Goal: Transaction & Acquisition: Purchase product/service

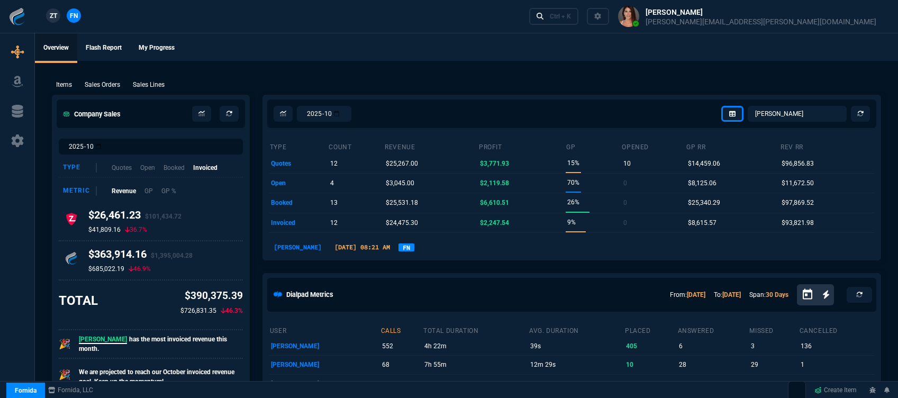
select select "12: [PERSON_NAME]"
click at [579, 10] on link "Ctrl + K" at bounding box center [554, 16] width 50 height 16
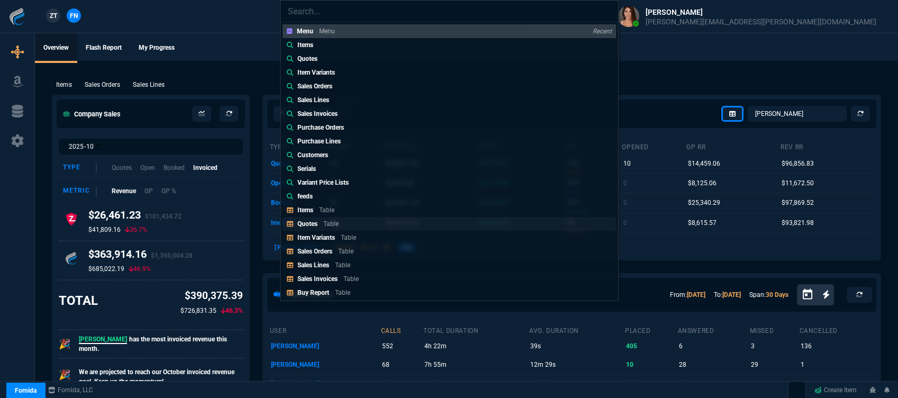
click at [312, 227] on p "Quotes" at bounding box center [307, 223] width 20 height 7
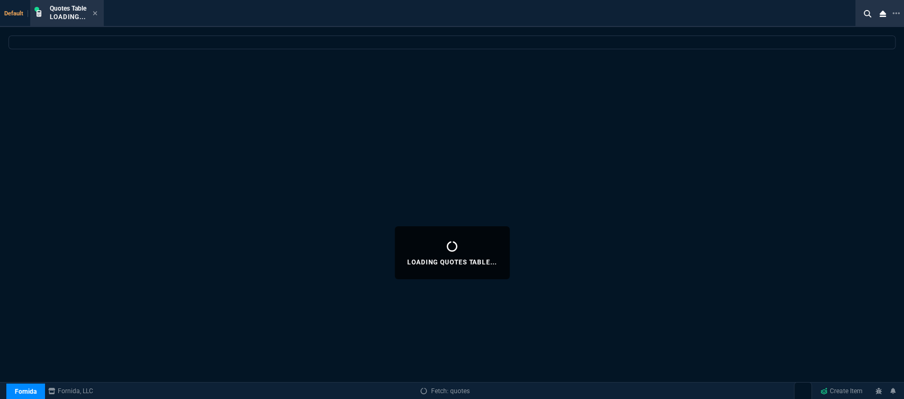
select select
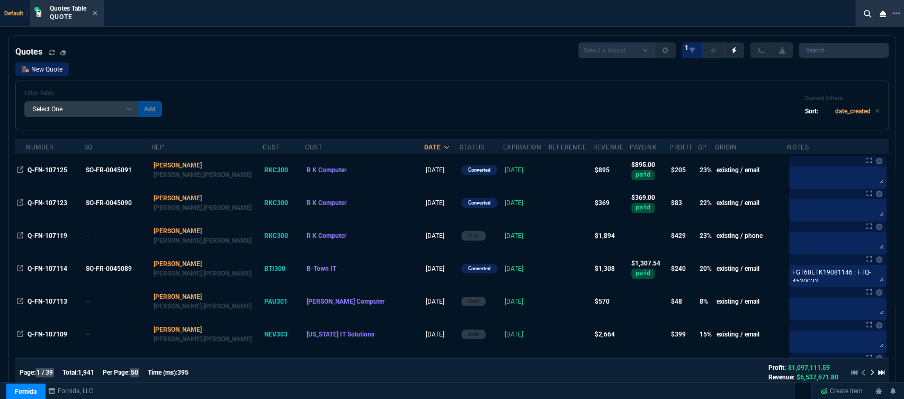
click at [36, 72] on link "New Quote" at bounding box center [41, 69] width 53 height 14
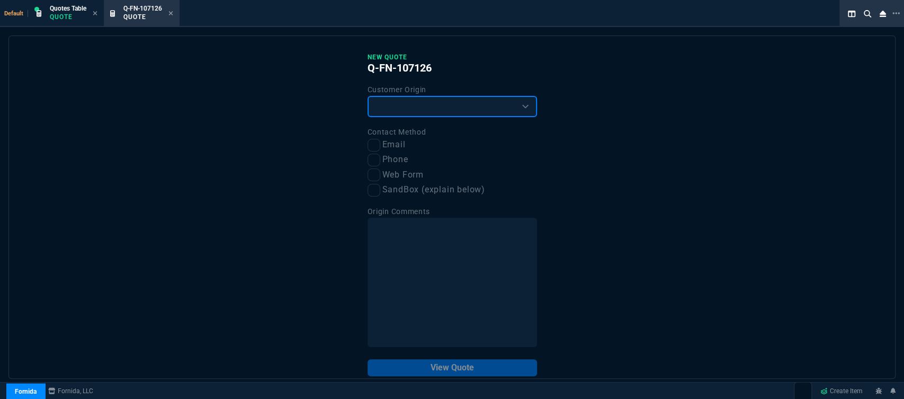
click at [383, 102] on select "Existing Customer Amazon Lead (first order) Website Lead (first order) Called (…" at bounding box center [451, 106] width 169 height 21
select select "existing"
click at [367, 96] on select "Existing Customer Amazon Lead (first order) Website Lead (first order) Called (…" at bounding box center [451, 106] width 169 height 21
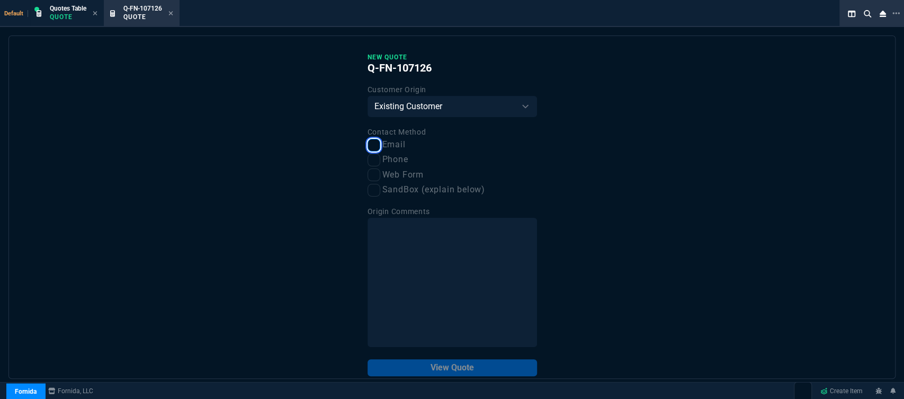
click at [372, 146] on input "Email" at bounding box center [373, 145] width 13 height 13
checkbox input "true"
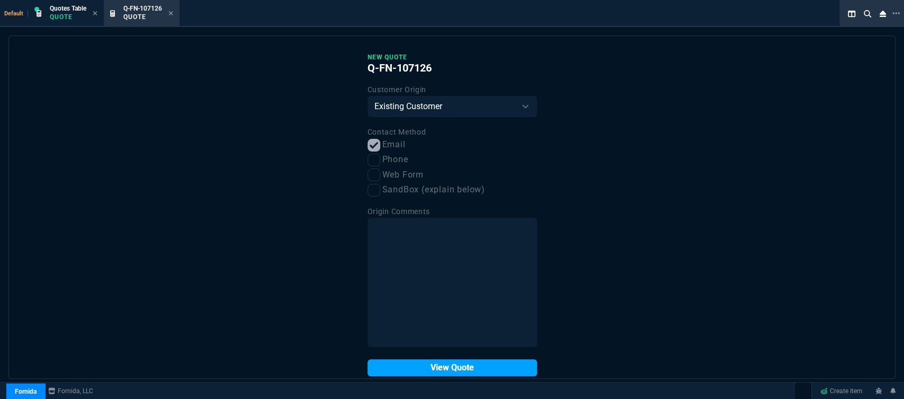
click at [486, 366] on button "View Quote" at bounding box center [451, 367] width 169 height 17
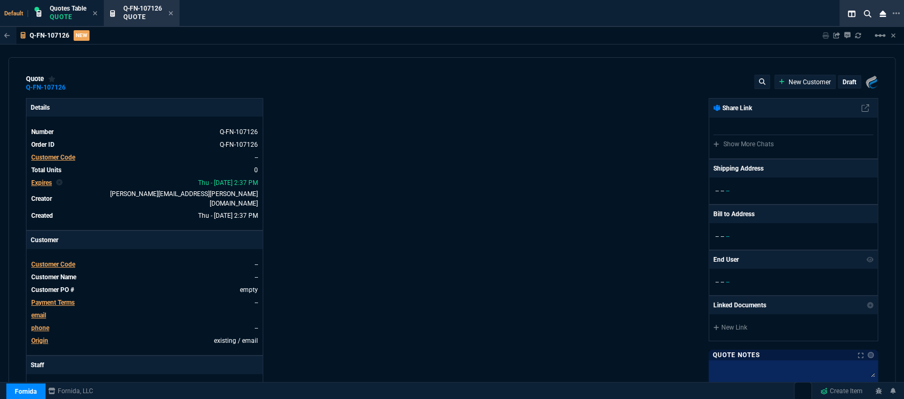
click at [67, 260] on span "Customer Code" at bounding box center [53, 263] width 44 height 7
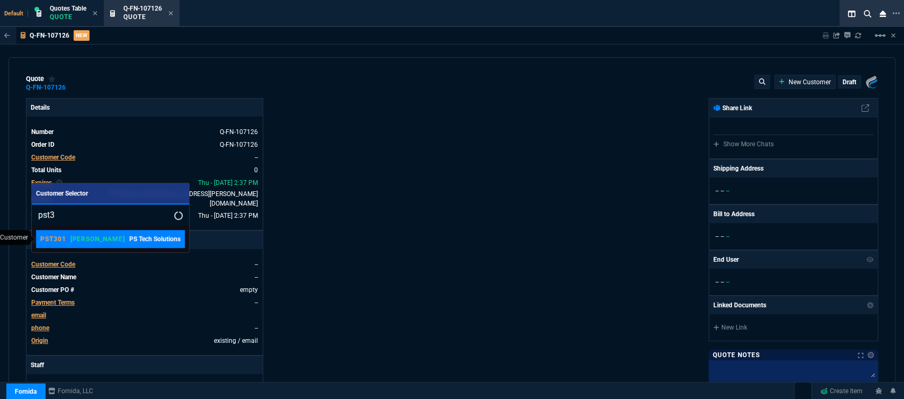
type input "pst3"
click at [97, 247] on link "PST301 [PERSON_NAME] Tech Solutions" at bounding box center [110, 239] width 149 height 18
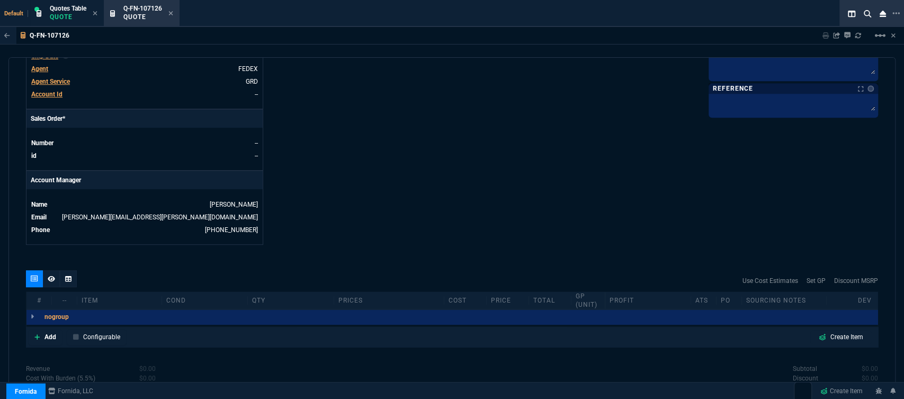
scroll to position [475, 0]
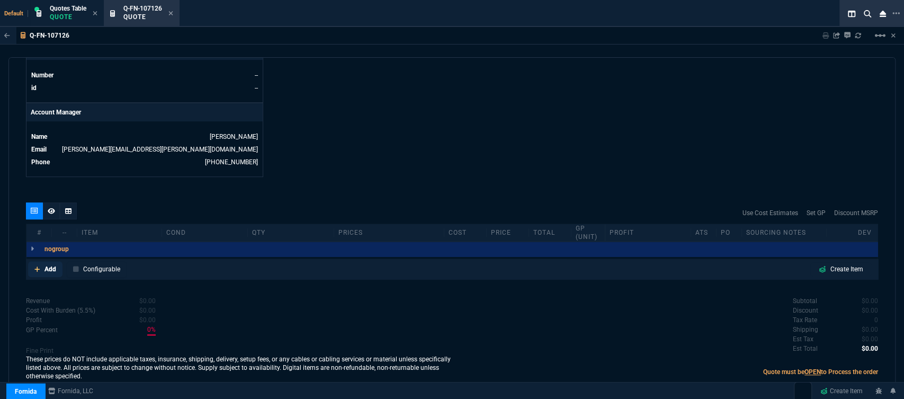
click at [37, 266] on icon at bounding box center [37, 269] width 6 height 6
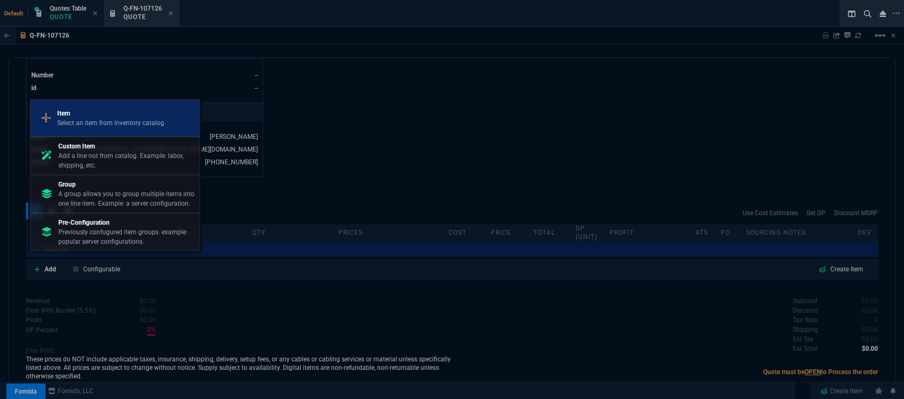
click at [129, 124] on p "Select an item from inventory catalog" at bounding box center [110, 123] width 107 height 10
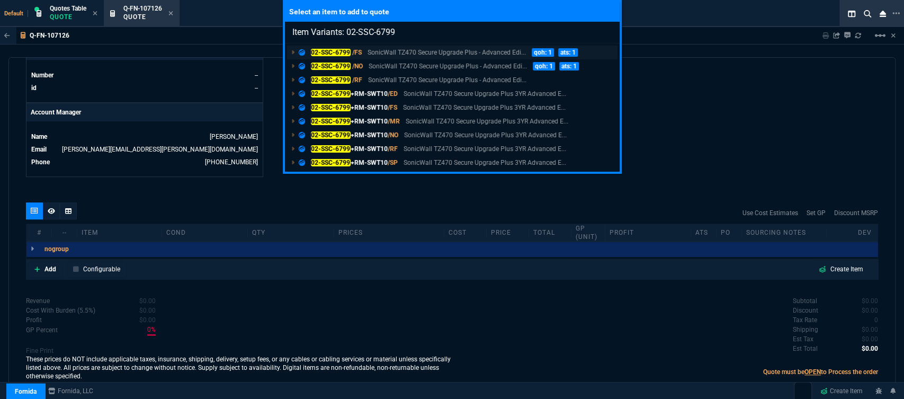
type input "Item Variants: 02-SSC-6799"
click at [420, 51] on p "SonicWall TZ470 Secure Upgrade Plus - Advanced Edi..." at bounding box center [446, 53] width 158 height 10
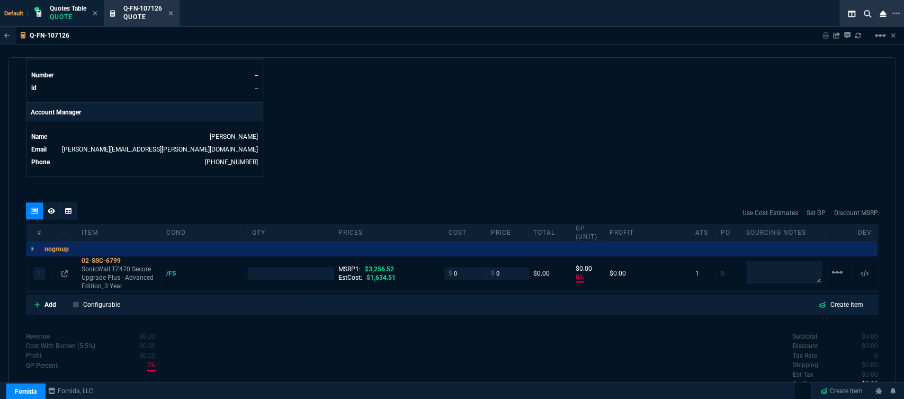
type input "0"
type input "100"
click at [35, 301] on icon at bounding box center [37, 304] width 6 height 6
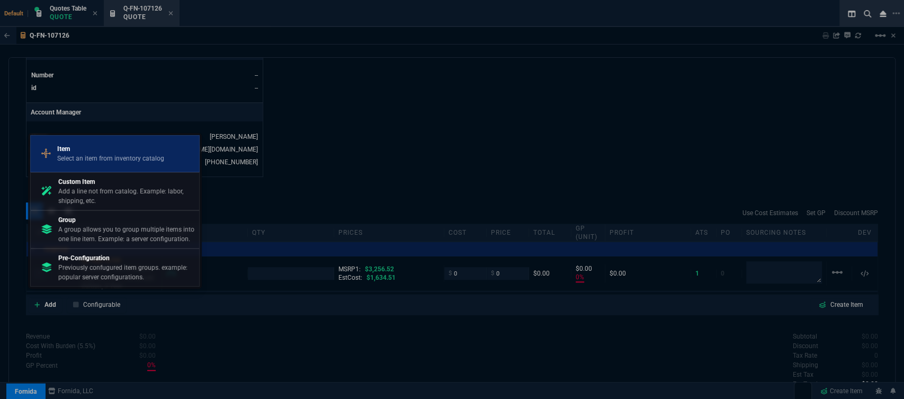
click at [84, 161] on p "Select an item from inventory catalog" at bounding box center [110, 158] width 107 height 10
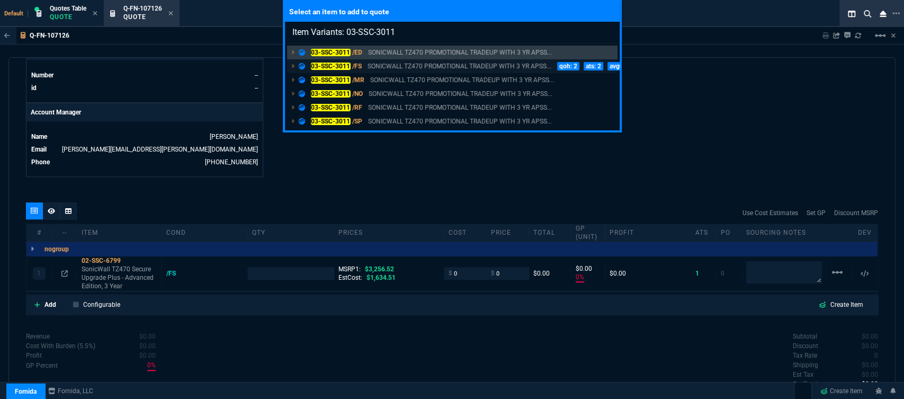
type input "Item Variants: 03-SSC-3011"
click at [404, 62] on p "SONICWALL TZ470 PROMOTIONAL TRADEUP WITH 3 YR APSS..." at bounding box center [459, 66] width 184 height 10
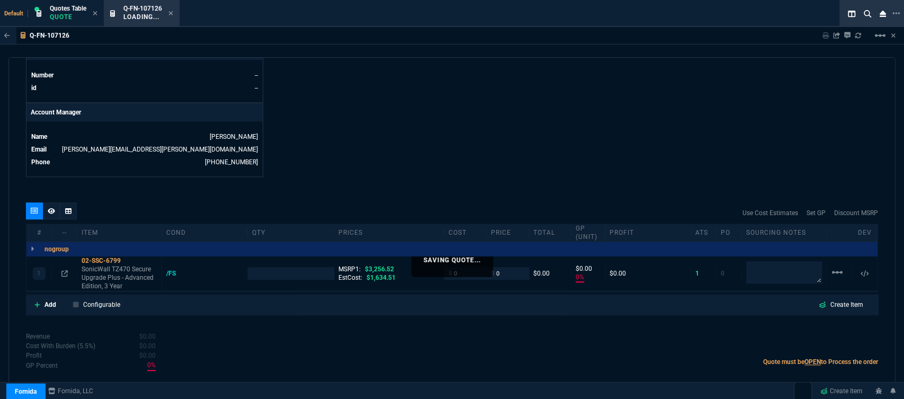
type input "1"
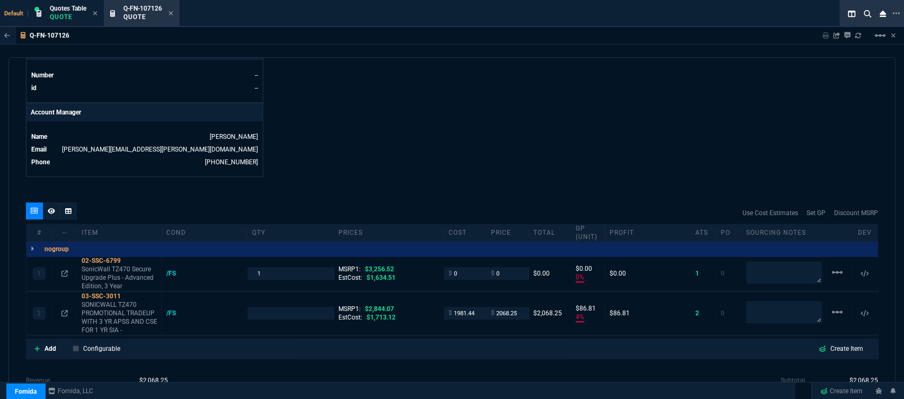
type input "0"
type input "4"
type input "87"
type input "100"
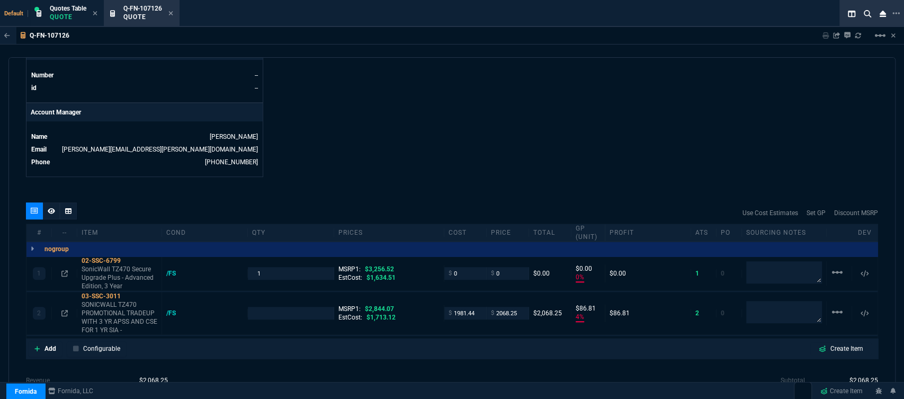
type input "27"
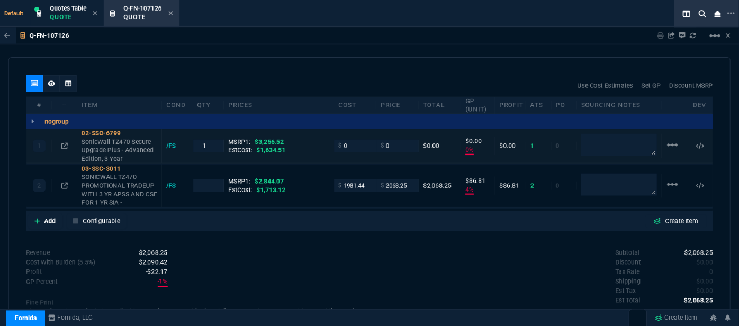
scroll to position [602, 0]
click at [669, 138] on mat-icon "linear_scale" at bounding box center [672, 144] width 13 height 13
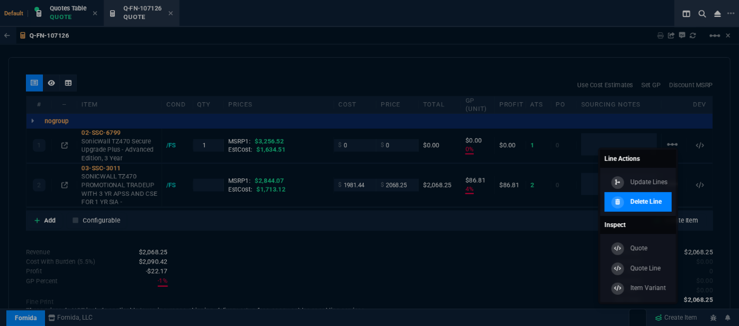
click at [632, 206] on div "Delete Line" at bounding box center [635, 202] width 53 height 12
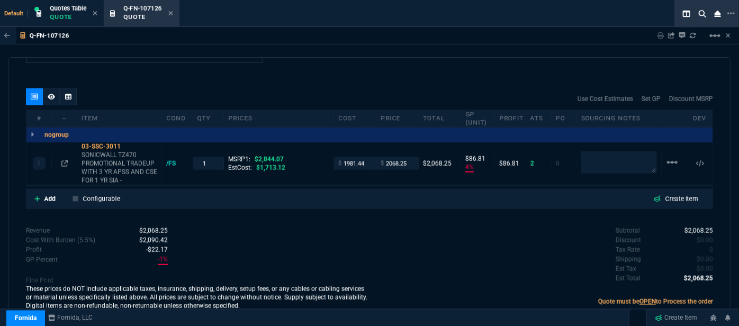
scroll to position [578, 0]
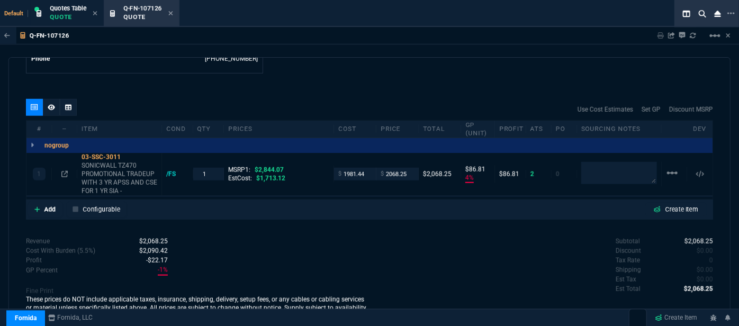
type input "4"
type input "87"
type input "27"
click at [64, 171] on icon at bounding box center [64, 174] width 6 height 6
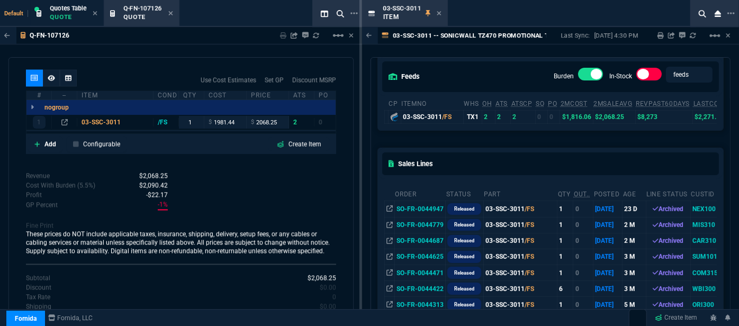
scroll to position [96, 0]
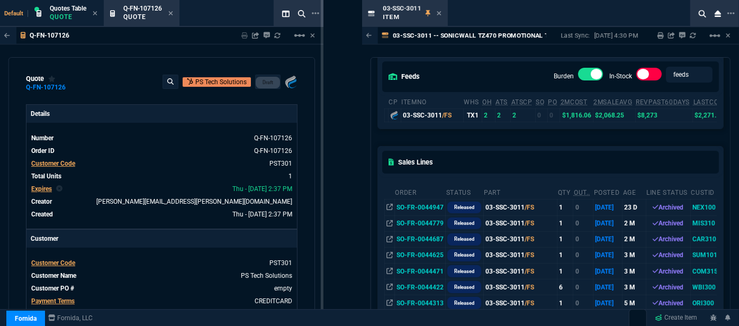
drag, startPoint x: 360, startPoint y: 146, endPoint x: 312, endPoint y: 143, distance: 48.2
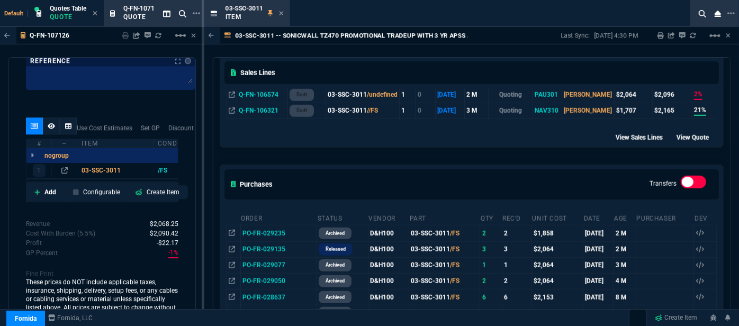
scroll to position [471, 0]
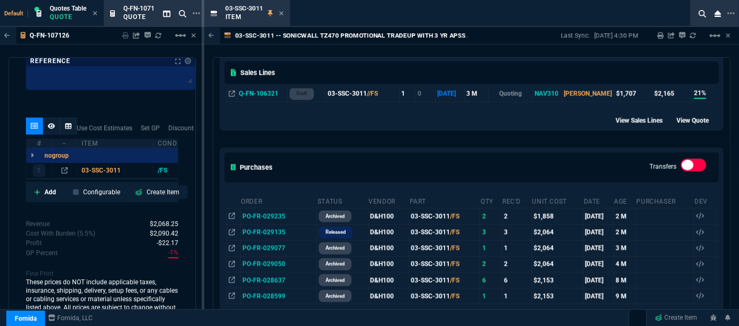
click at [485, 148] on div "Purchases Transfers" at bounding box center [471, 167] width 503 height 39
click at [282, 14] on icon at bounding box center [281, 13] width 4 height 4
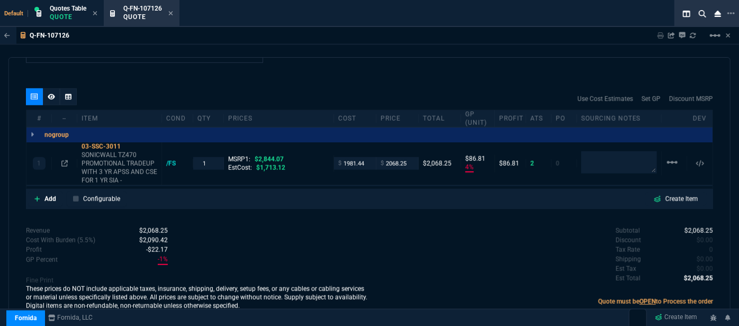
scroll to position [578, 0]
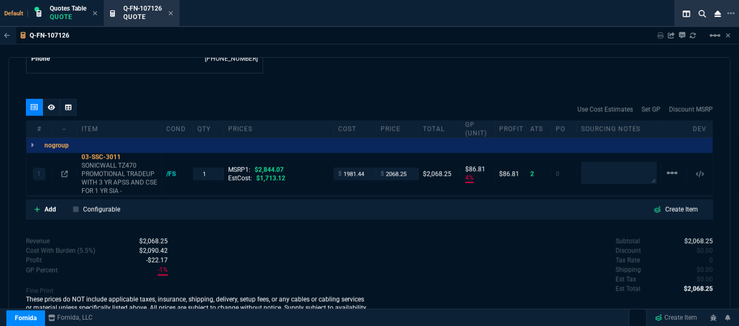
click at [493, 258] on div "Subtotal $2,068.25 Discount $0.00 Tax Rate 0 Shipping $0.00 Est Tax $0.00 Est T…" at bounding box center [541, 266] width 344 height 58
click at [65, 171] on icon at bounding box center [64, 174] width 6 height 6
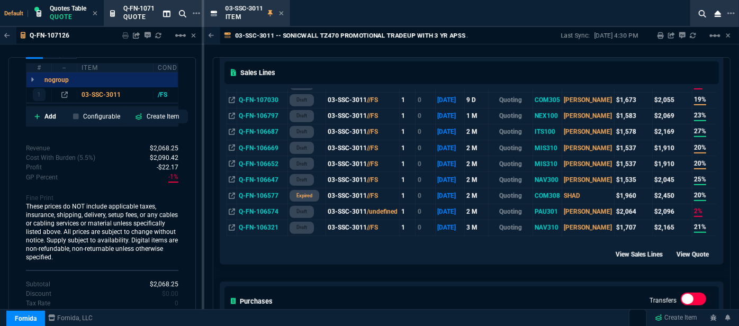
scroll to position [481, 0]
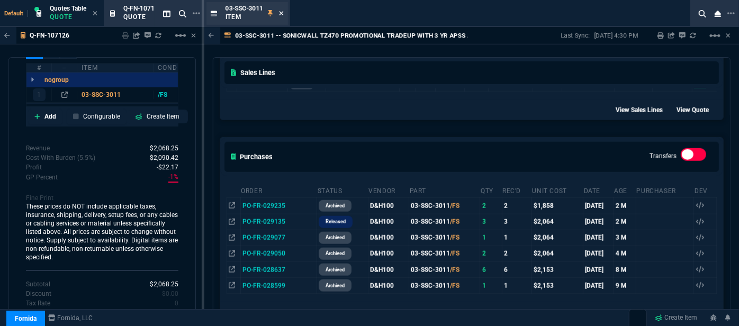
click at [281, 16] on icon at bounding box center [281, 13] width 5 height 6
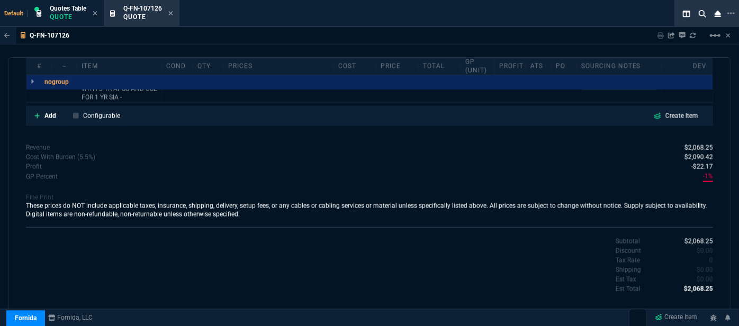
scroll to position [578, 0]
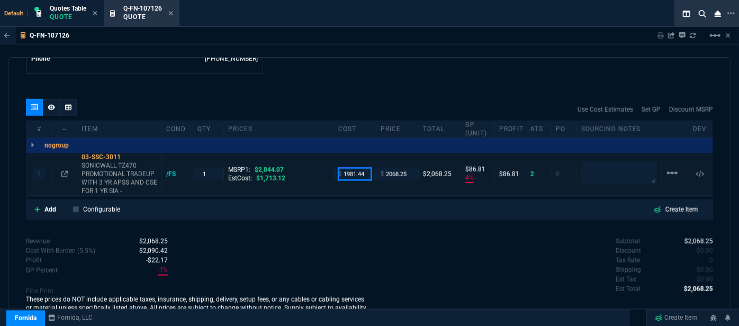
click at [363, 168] on input "1981.44" at bounding box center [354, 174] width 33 height 12
type input "1672.20"
click at [348, 258] on div "Revenue $2,068.25 Cost $1,981.44 Cost With Burden (5.5%) $2,090.42 Profit -$22.…" at bounding box center [198, 280] width 344 height 87
type input "1672.2"
type input "19"
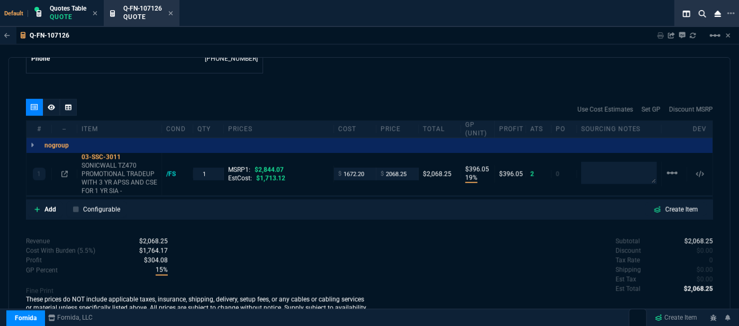
type input "396"
click at [107, 175] on p "SONICWALL TZ470 PROMOTIONAL TRADEUP WITH 3 YR APSS AND CSE FOR 1 YR SIA -" at bounding box center [120, 178] width 76 height 34
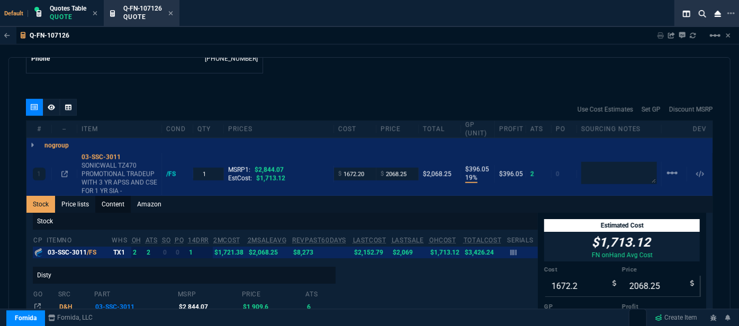
click at [112, 197] on link "Content" at bounding box center [112, 204] width 35 height 17
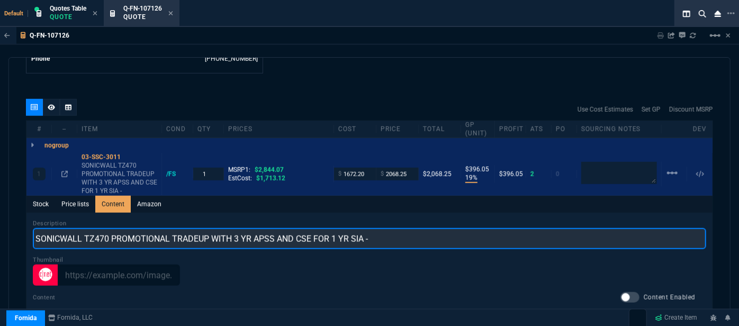
click at [377, 229] on input "SONICWALL TZ470 PROMOTIONAL TRADEUP WITH 3 YR APSS AND CSE FOR 1 YR SIA -" at bounding box center [369, 238] width 673 height 21
type input "SONICWALL TZ470 PROMO WITH 3YR ADVANCED AND 1YR CSE"
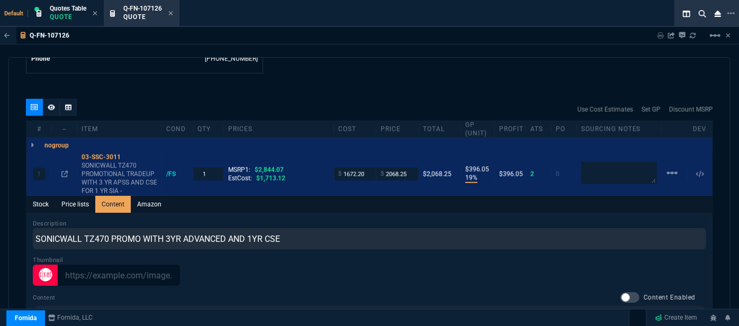
click at [315, 78] on div "quote Q-FN-107126 PS Tech Solutions draft Fornida, LLC [STREET_ADDRESS] Details…" at bounding box center [369, 195] width 722 height 277
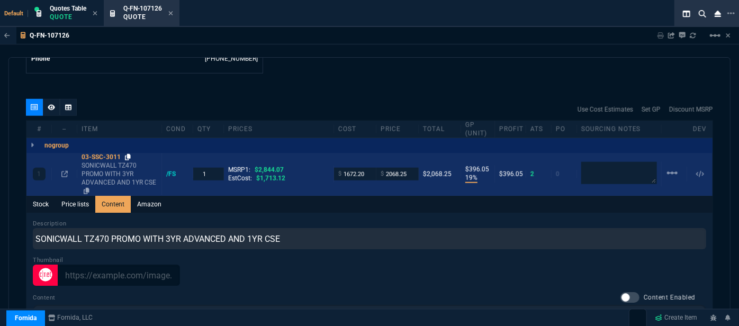
click at [128, 154] on icon at bounding box center [128, 157] width 6 height 6
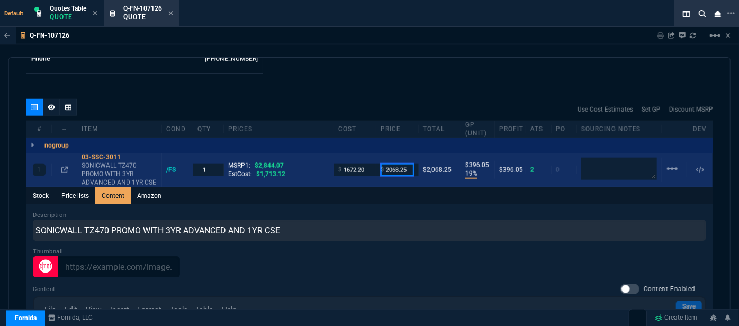
click at [410, 164] on input "2068.25" at bounding box center [397, 170] width 33 height 12
click at [62, 167] on icon at bounding box center [64, 170] width 6 height 6
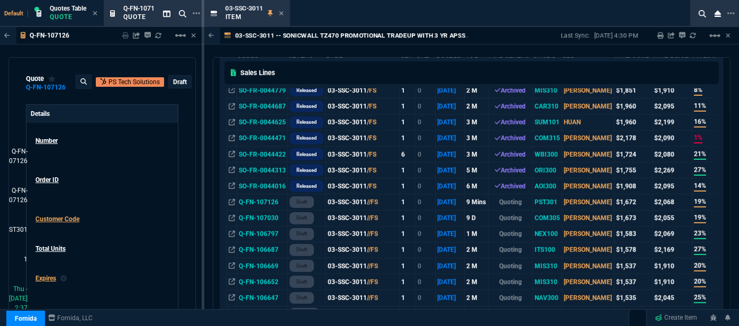
scroll to position [96, 0]
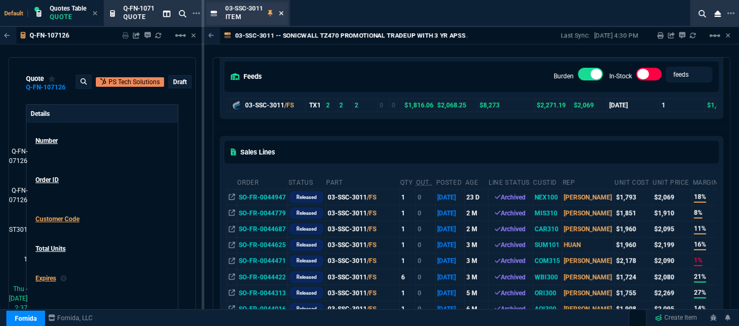
click at [279, 11] on icon at bounding box center [281, 13] width 5 height 6
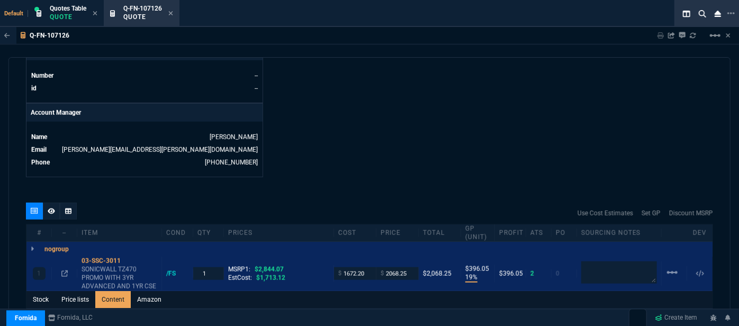
scroll to position [529, 0]
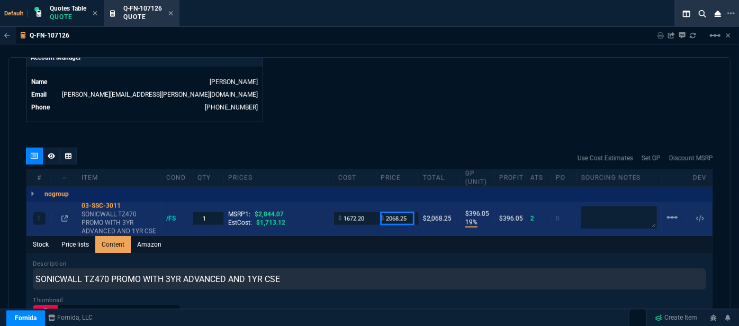
click at [407, 212] on input "2068.25" at bounding box center [397, 218] width 33 height 12
drag, startPoint x: 407, startPoint y: 207, endPoint x: 375, endPoint y: 201, distance: 32.8
click at [375, 202] on div "1 03-SSC-3011 SONICWALL TZ470 PROMO WITH 3YR ADVANCED AND 1YR CSE /FS 1 MSRP1: …" at bounding box center [369, 219] width 686 height 34
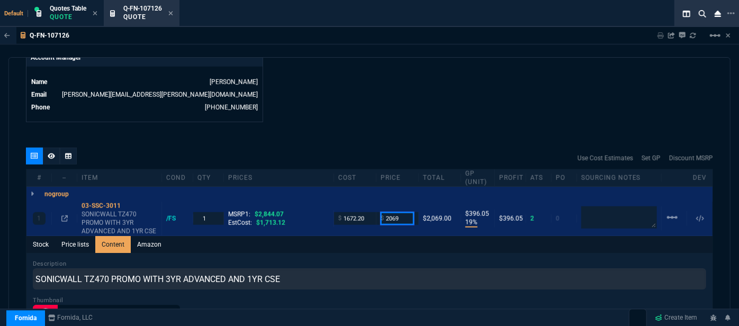
type input "2069"
click at [377, 125] on div "quote Q-FN-107126 PS Tech Solutions draft Fornida, LLC [STREET_ADDRESS] Details…" at bounding box center [369, 195] width 722 height 277
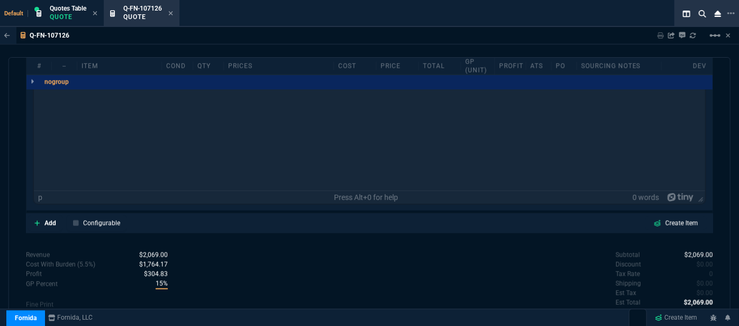
scroll to position [797, 0]
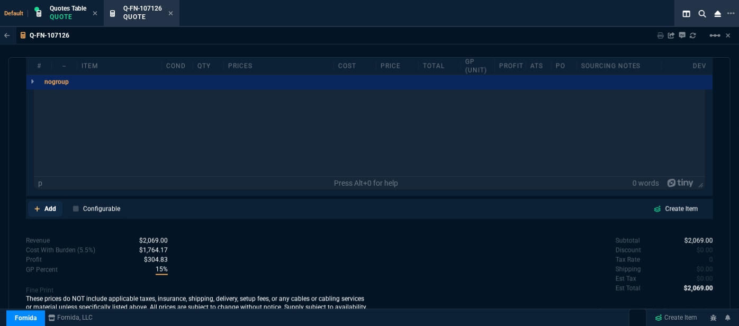
click at [37, 206] on icon at bounding box center [36, 208] width 5 height 5
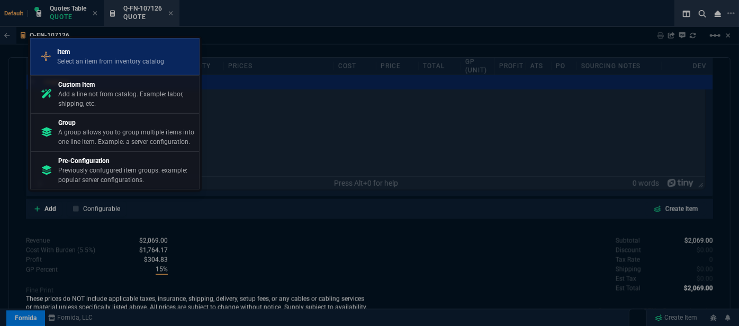
click at [80, 62] on p "Select an item from inventory catalog" at bounding box center [110, 62] width 107 height 10
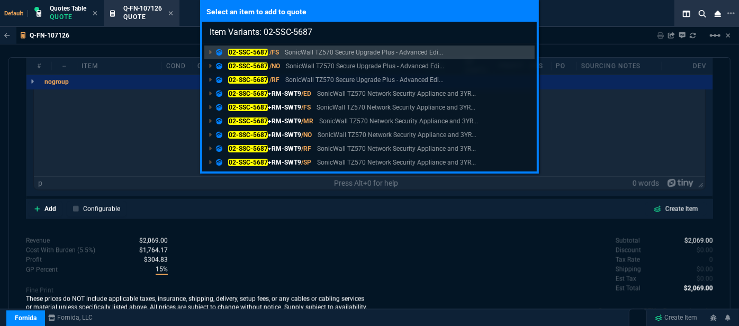
type input "Item Variants: 02-SSC-5687"
click at [305, 213] on div "Select an item to add to quote Item Variants: 02-SSC-5687 02-SSC-5687 /FS Sonic…" at bounding box center [369, 163] width 739 height 326
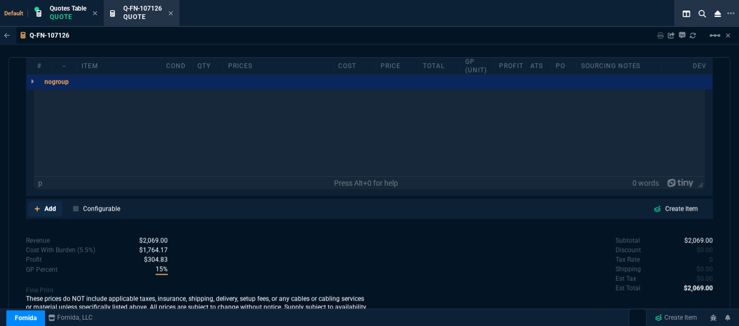
click at [31, 201] on link "Add" at bounding box center [45, 209] width 34 height 16
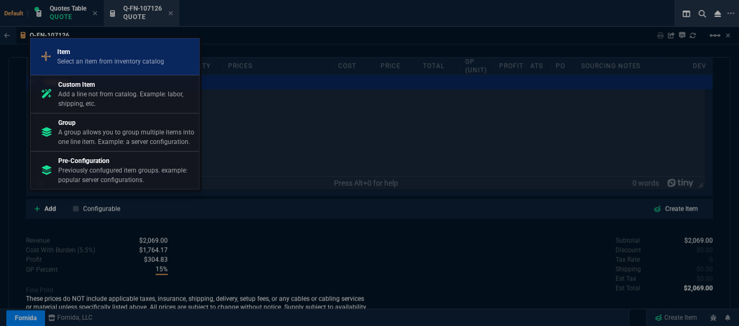
click at [88, 55] on p "Item" at bounding box center [110, 52] width 107 height 10
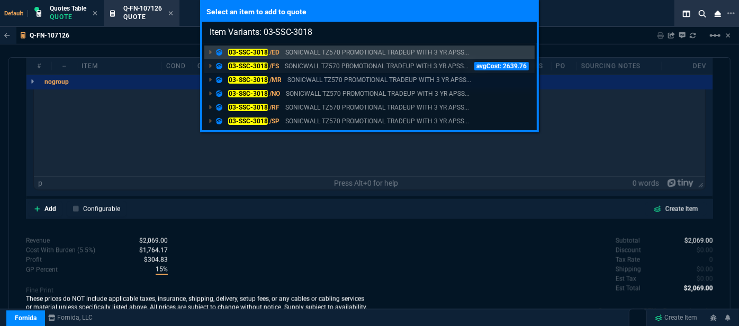
type input "Item Variants: 03-SSC-3018"
click at [310, 65] on p "SONICWALL TZ570 PROMOTIONAL TRADEUP WITH 3 YR APSS..." at bounding box center [377, 66] width 184 height 10
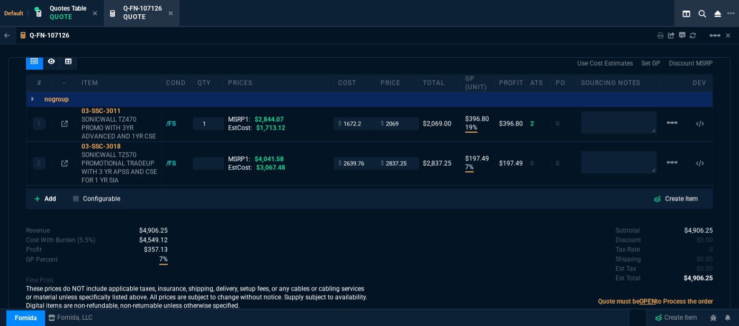
scroll to position [613, 0]
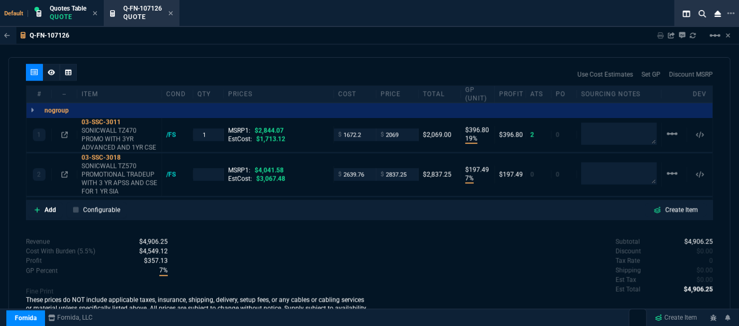
type input "19"
type input "397"
type input "7"
type input "197"
type input "27"
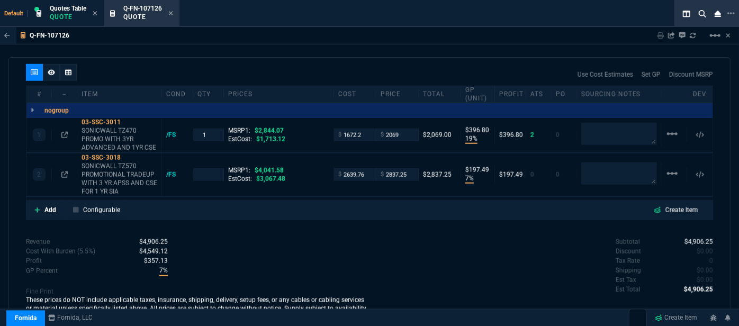
type input "30"
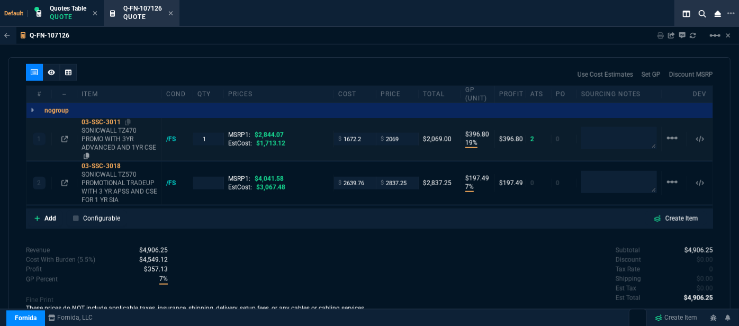
scroll to position [621, 0]
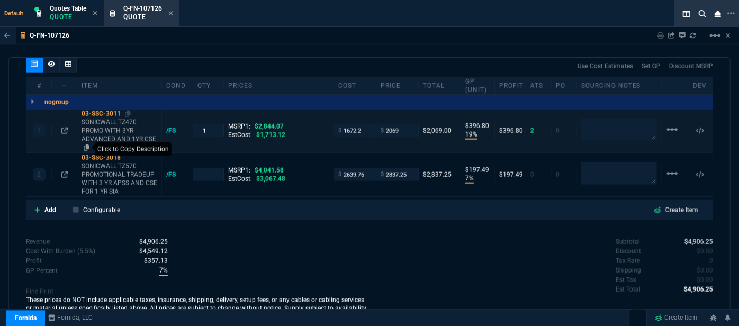
click at [86, 145] on icon at bounding box center [87, 148] width 6 height 6
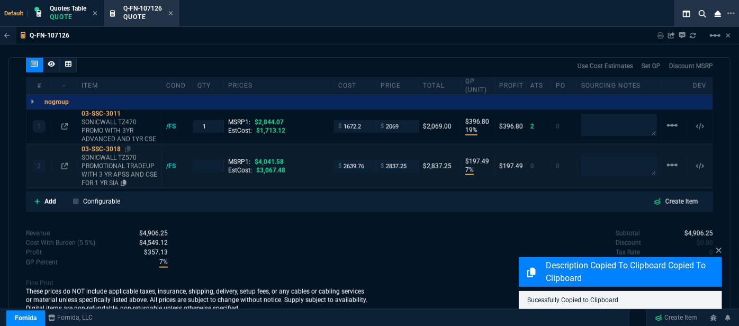
scroll to position [613, 0]
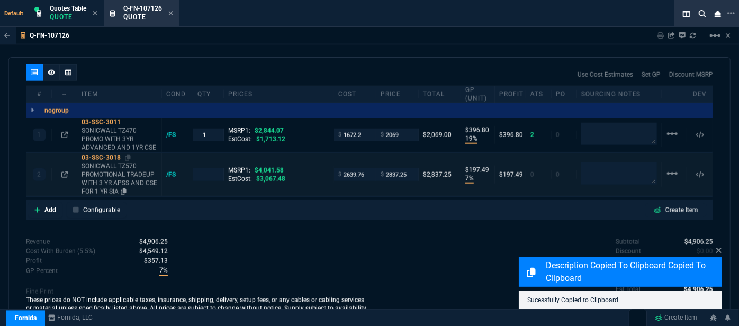
click at [114, 175] on p "SONICWALL TZ570 PROMOTIONAL TRADEUP WITH 3 YR APSS AND CSE FOR 1 YR SIA" at bounding box center [120, 179] width 76 height 34
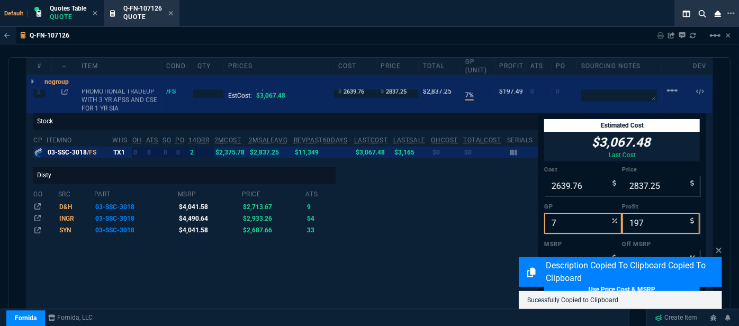
scroll to position [0, 0]
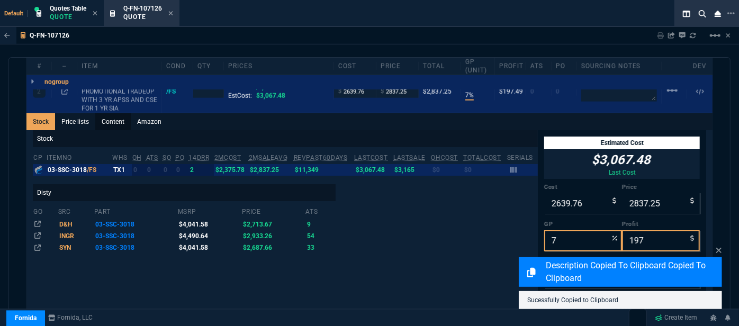
click at [114, 115] on link "Content" at bounding box center [112, 121] width 35 height 17
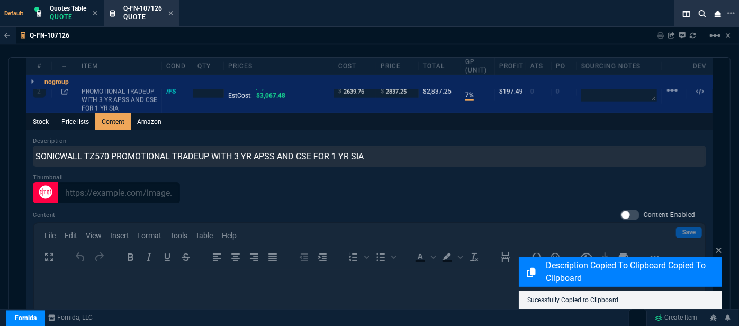
scroll to position [552, 0]
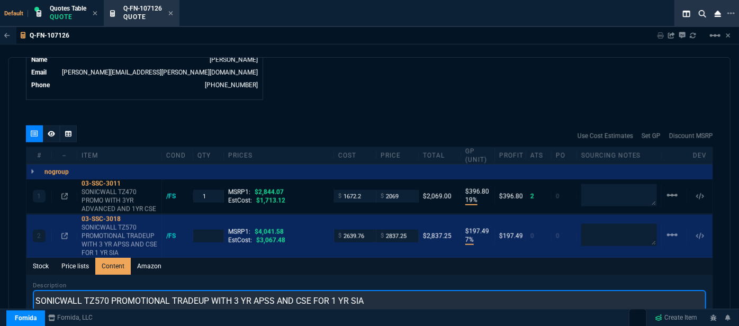
drag, startPoint x: 374, startPoint y: 290, endPoint x: 21, endPoint y: 292, distance: 353.1
click at [21, 292] on div "quote Q-FN-107126 PS Tech Solutions draft Fornida, LLC [STREET_ADDRESS] Details…" at bounding box center [369, 195] width 722 height 277
paste input "470 PROMO WITH 3YR ADVANCED AND 1YR CSE"
click at [98, 290] on input "SONICWALL TZ470 PROMO WITH 3YR ADVANCED AND 1YR CSE" at bounding box center [369, 300] width 673 height 21
type input "SONICWALL TZ570 PROMO WITH 3YR ADVANCED AND 1YR CSE"
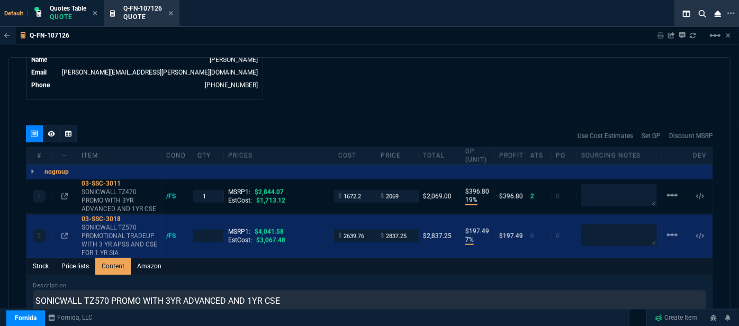
click at [352, 95] on div "quote Q-FN-107126 PS Tech Solutions draft Fornida, LLC [STREET_ADDRESS] Details…" at bounding box center [369, 195] width 722 height 277
type input "1"
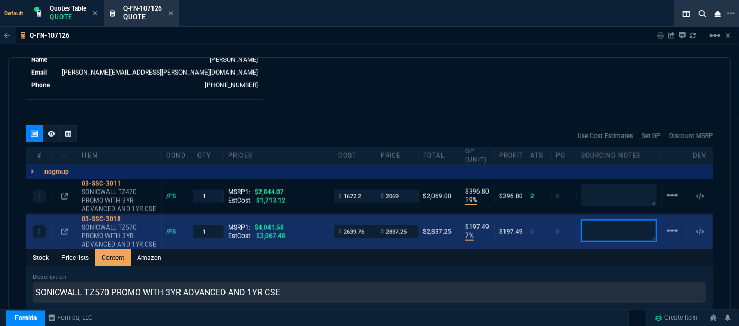
click at [612, 220] on textarea at bounding box center [619, 231] width 76 height 22
type textarea "D"
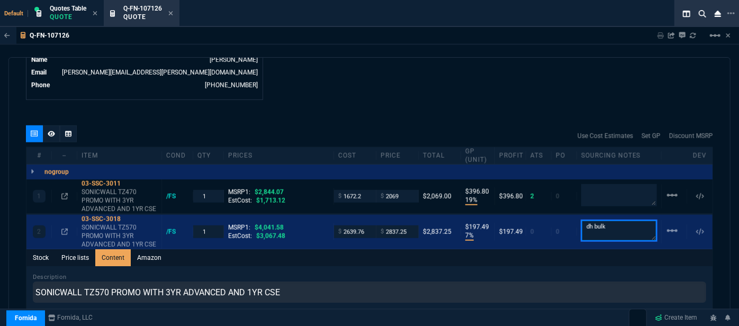
type textarea "dh bulk"
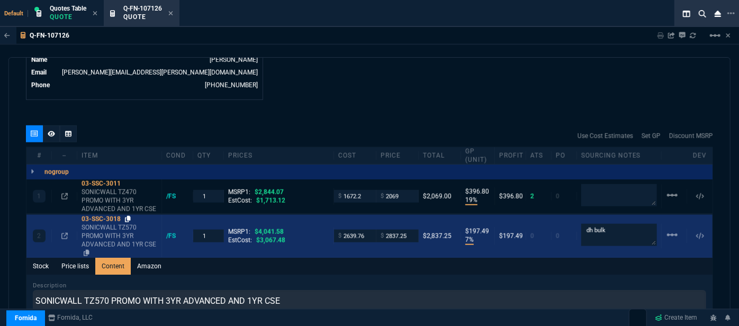
click at [128, 216] on icon at bounding box center [128, 219] width 6 height 6
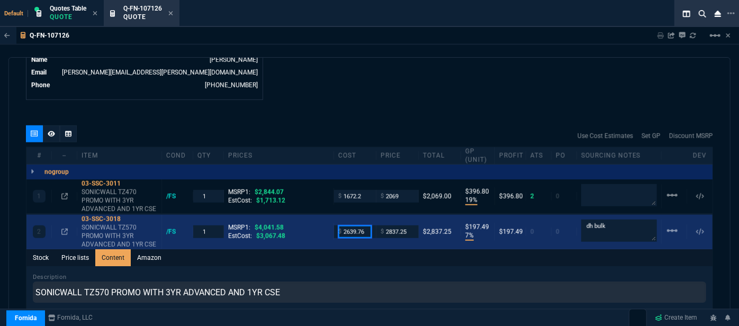
click at [366, 225] on input "2639.76" at bounding box center [354, 231] width 33 height 12
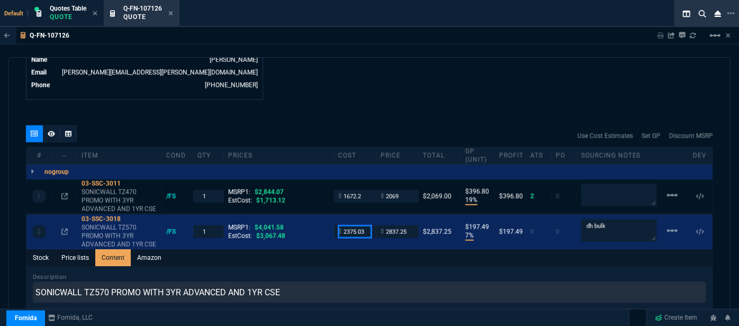
type input "2375.03"
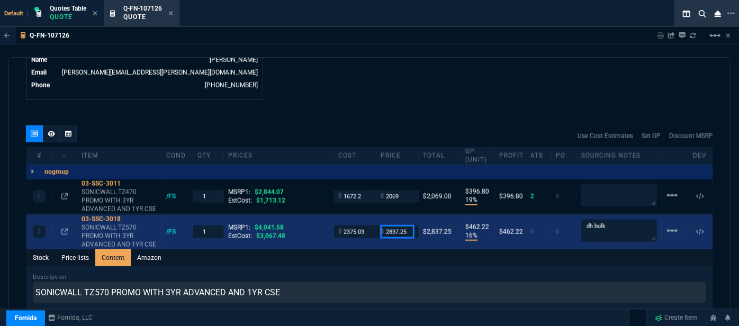
click at [410, 225] on input "2837.25" at bounding box center [397, 231] width 33 height 12
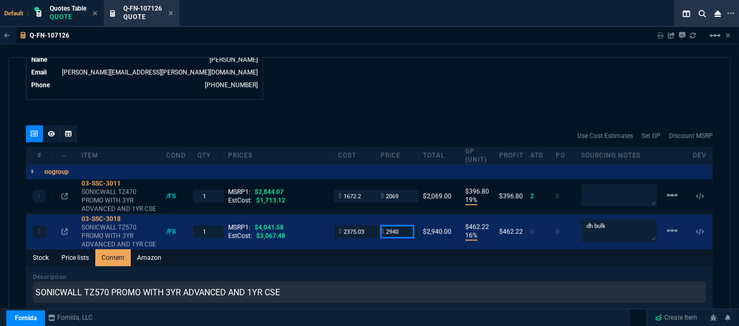
type input "2940"
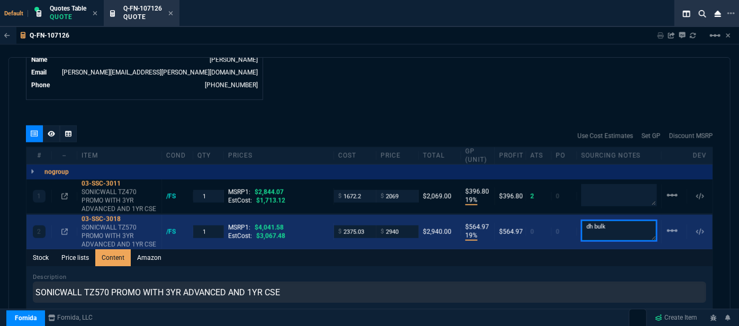
drag, startPoint x: 612, startPoint y: 219, endPoint x: 557, endPoint y: 214, distance: 55.8
click at [557, 215] on div "2 03-SSC-3018 SONICWALL TZ570 PROMO WITH 3YR ADVANCED AND 1YR CSE /FS 1 MSRP1: …" at bounding box center [369, 232] width 686 height 34
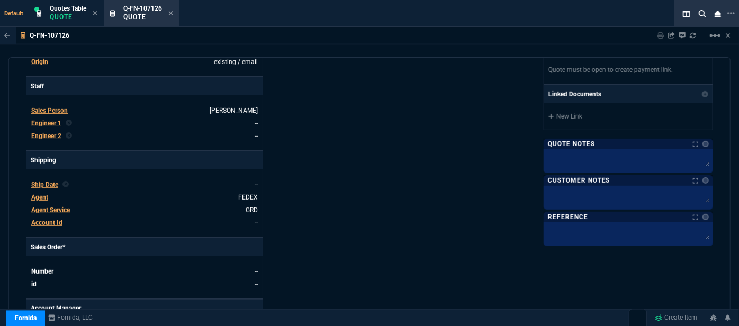
scroll to position [263, 0]
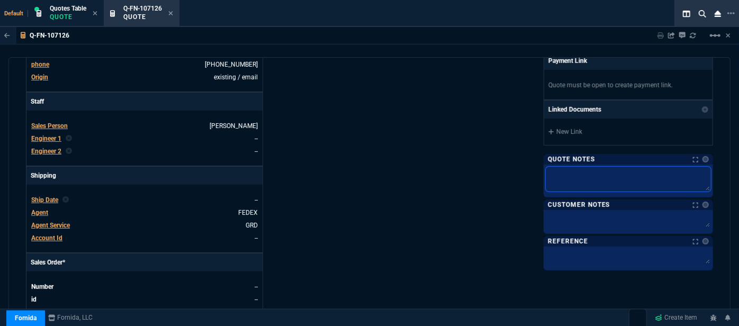
click at [559, 175] on textarea at bounding box center [628, 179] width 165 height 25
paste textarea "dh bulk"
type textarea "dh bulk"
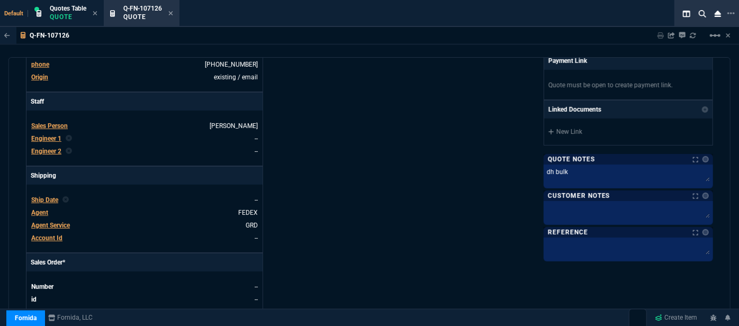
click at [419, 162] on div "Fornida, LLC [STREET_ADDRESS] Share Link Show More Chats Shipping Address [STRE…" at bounding box center [541, 112] width 344 height 554
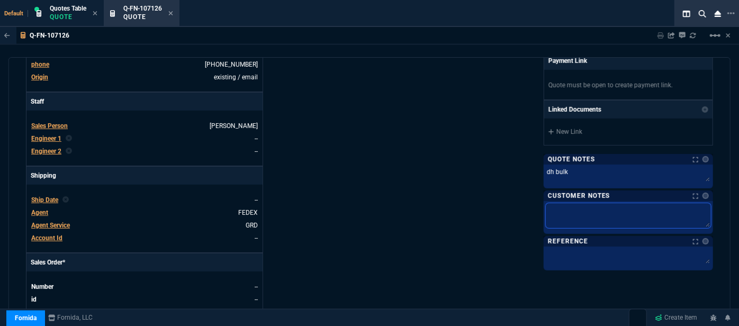
click at [596, 210] on textarea at bounding box center [628, 215] width 165 height 25
type textarea "E"
type textarea "ET"
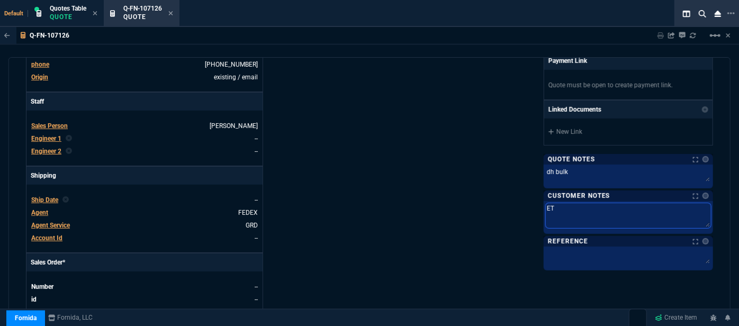
type textarea "ETA"
type textarea "ETA 5"
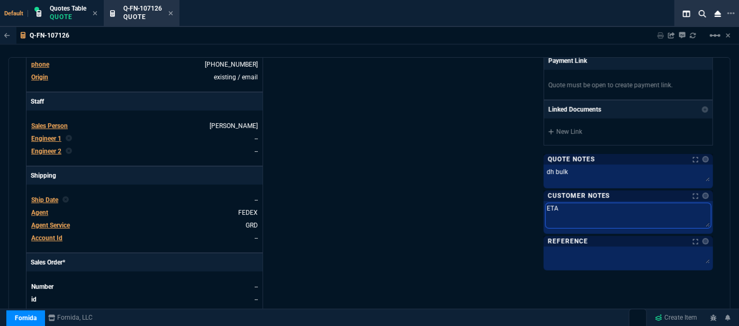
type textarea "ETA 5"
type textarea "ETA 5-"
type textarea "ETA 5-7"
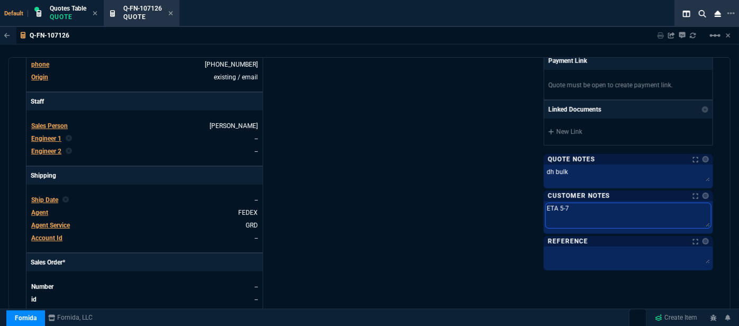
type textarea "ETA 5-7"
type textarea "ETA 5-7 B"
type textarea "ETA 5-7 Bi"
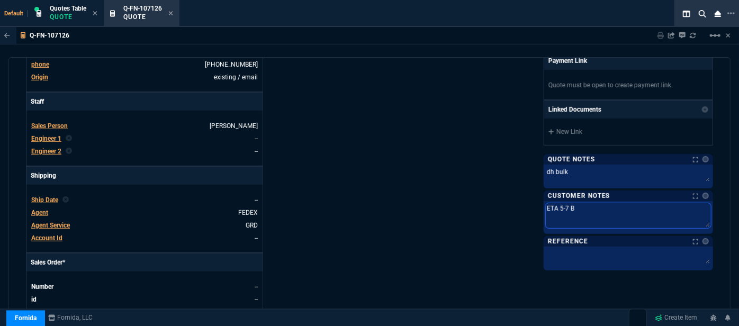
type textarea "ETA 5-7 Bi"
type textarea "ETA 5-7 Biz"
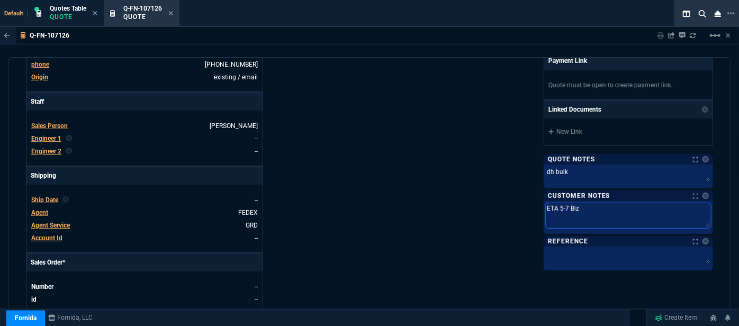
type textarea "ETA 5-7 Biz D"
type textarea "ETA 5-7 Biz Da"
type textarea "ETA 5-7 Biz Day"
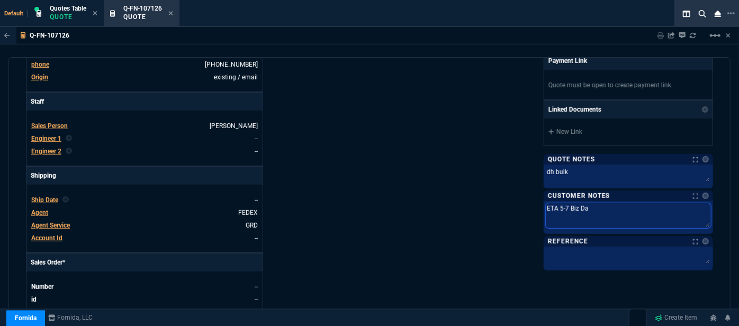
type textarea "ETA 5-7 Biz Day"
type textarea "ETA 5-7 Biz Days"
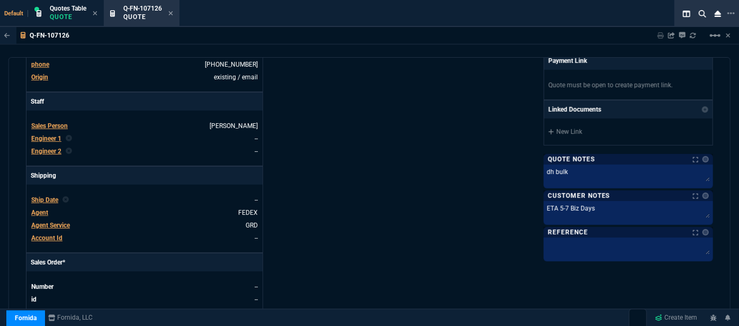
click at [404, 241] on div "Fornida, LLC [STREET_ADDRESS] Share Link Show More Chats Shipping Address [STRE…" at bounding box center [541, 112] width 344 height 554
click at [563, 203] on textarea "ETA 5-7 Biz Days" at bounding box center [628, 211] width 165 height 16
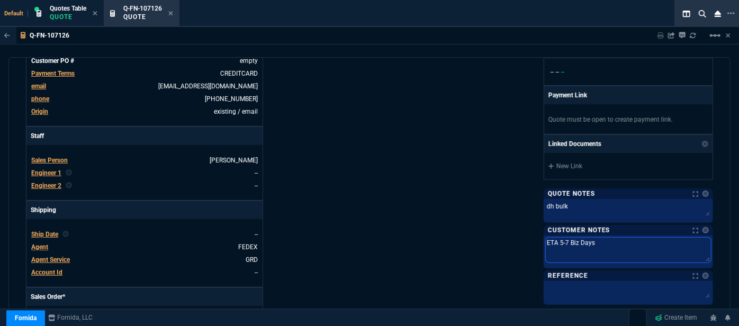
scroll to position [311, 0]
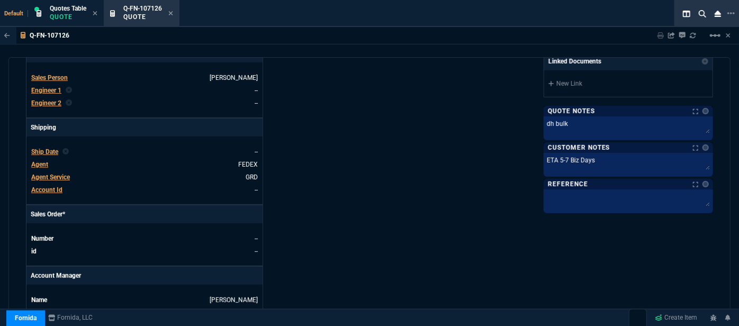
click at [415, 233] on div "Fornida, LLC [STREET_ADDRESS] Share Link Show More Chats Shipping Address [STRE…" at bounding box center [541, 64] width 344 height 554
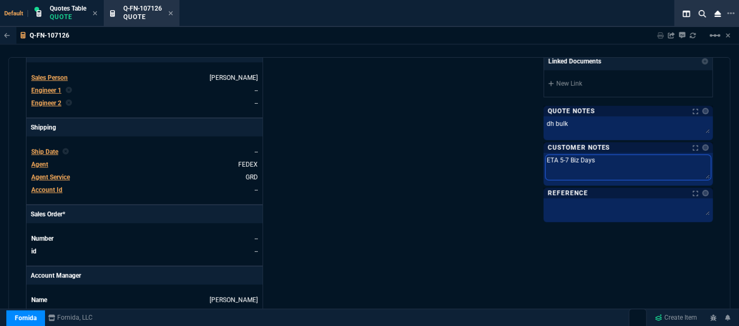
click at [562, 157] on textarea "ETA 5-7 Biz Days" at bounding box center [628, 167] width 165 height 25
type textarea "ETA 5- Biz Days"
type textarea "ETA 5 Biz Days"
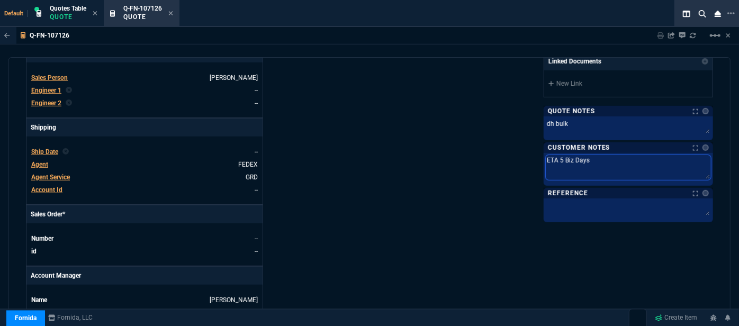
type textarea "ETA Biz Days"
type textarea "ETA 7 Biz Days"
type textarea "ETA 7- Biz Days"
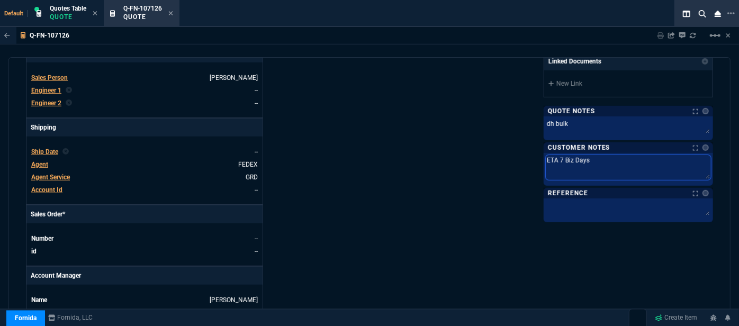
type textarea "ETA 7- Biz Days"
type textarea "ETA 7-1 Biz Days"
type textarea "ETA 7-10 Biz Days"
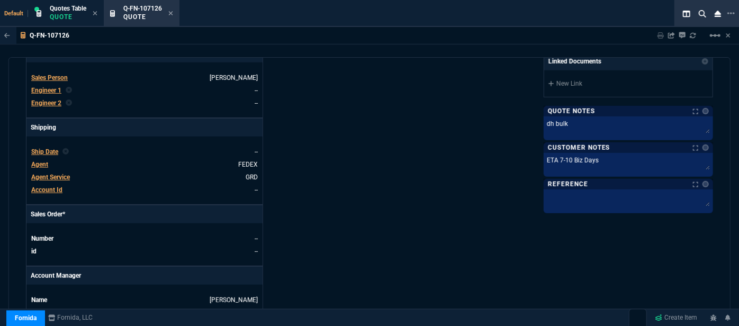
click at [416, 179] on div "Fornida, LLC [STREET_ADDRESS] Share Link Show More Chats Shipping Address [STRE…" at bounding box center [541, 64] width 344 height 554
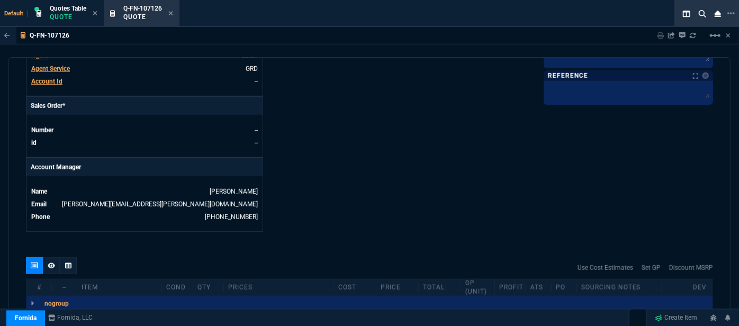
scroll to position [552, 0]
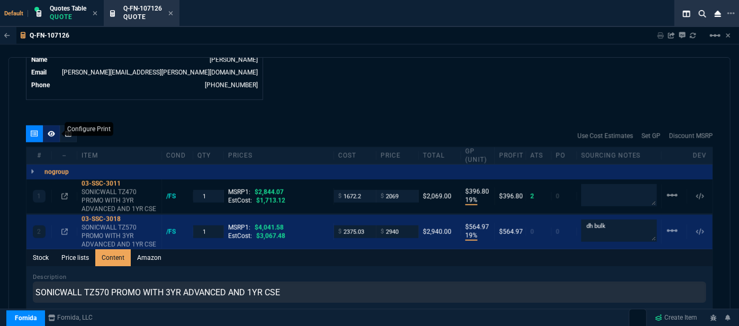
click at [51, 131] on icon at bounding box center [51, 134] width 7 height 6
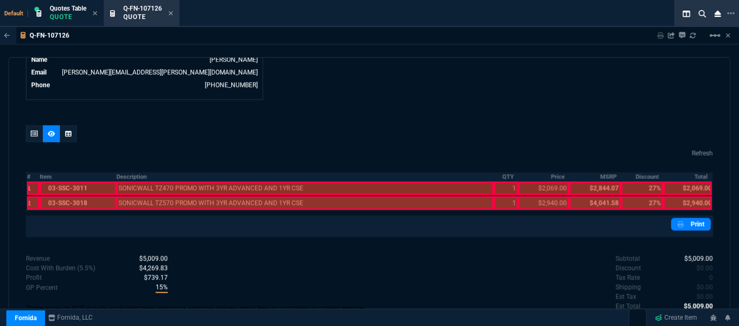
click at [61, 196] on div at bounding box center [78, 203] width 77 height 14
click at [64, 182] on div at bounding box center [78, 189] width 77 height 14
click at [160, 196] on div at bounding box center [304, 203] width 377 height 14
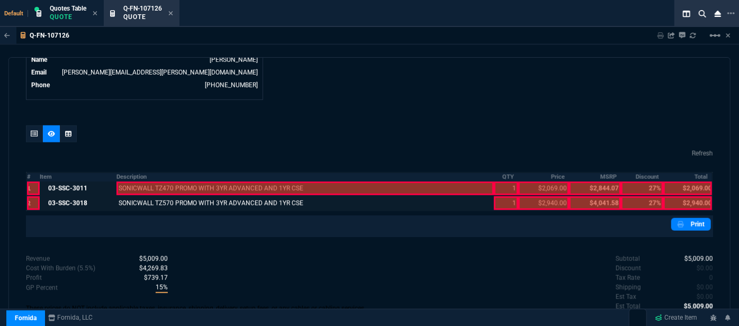
click at [160, 182] on div at bounding box center [304, 189] width 377 height 14
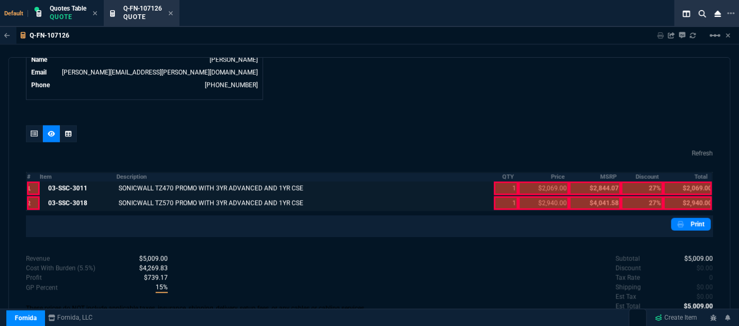
click at [509, 196] on div at bounding box center [506, 203] width 24 height 14
click at [503, 182] on div at bounding box center [506, 189] width 24 height 14
click at [523, 182] on div at bounding box center [543, 189] width 51 height 14
click at [527, 196] on div at bounding box center [543, 203] width 51 height 14
click at [680, 197] on div at bounding box center [687, 203] width 49 height 14
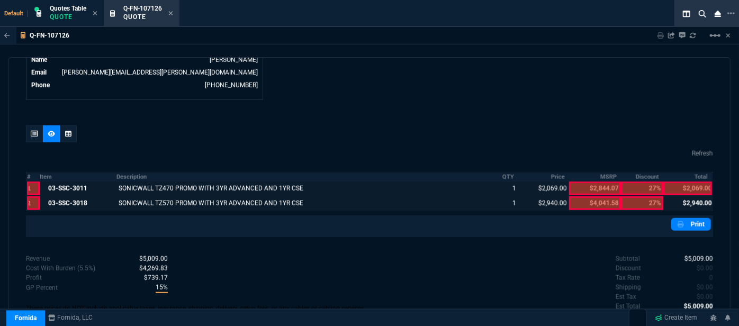
click at [685, 182] on div at bounding box center [687, 189] width 49 height 14
click at [691, 218] on link "Print" at bounding box center [691, 224] width 40 height 13
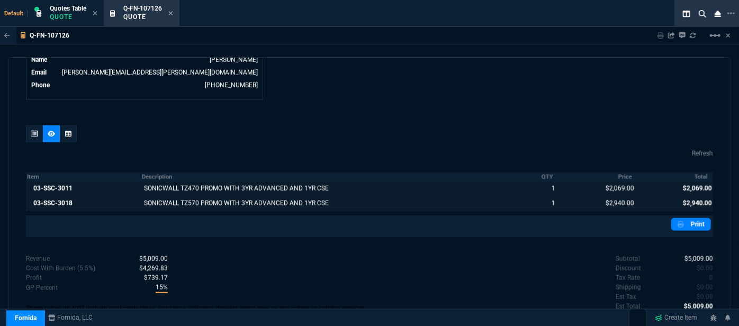
scroll to position [569, 0]
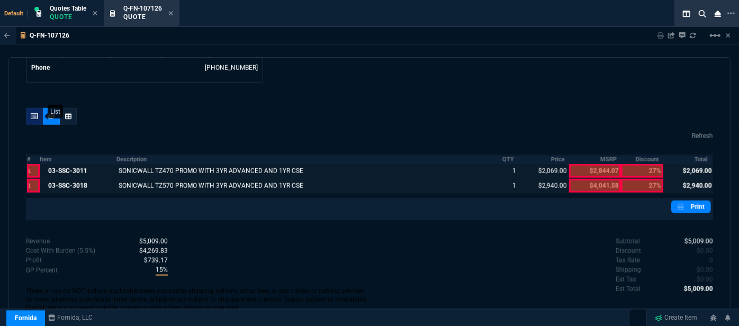
click at [35, 113] on icon at bounding box center [34, 116] width 7 height 6
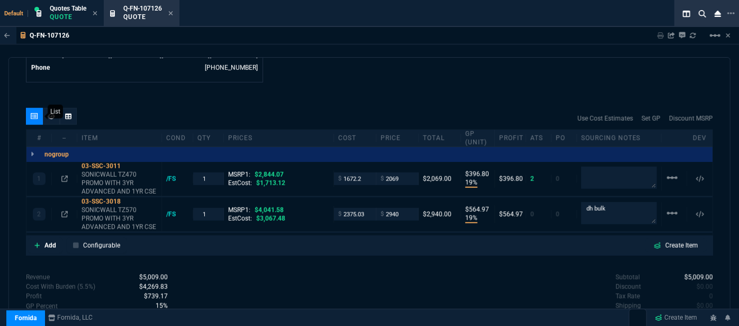
type input "19"
type input "397"
type input "19"
type input "565"
type input "27"
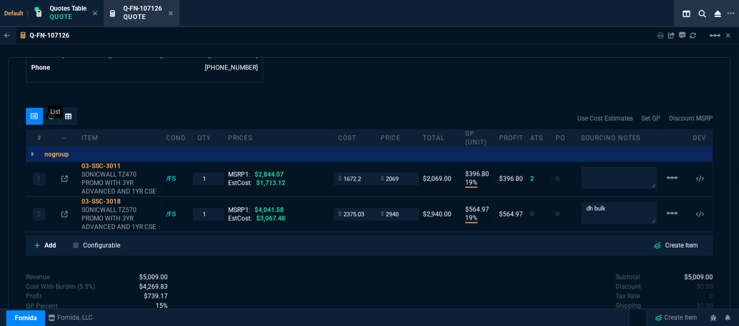
type input "27"
click at [172, 10] on fa-icon at bounding box center [170, 13] width 5 height 7
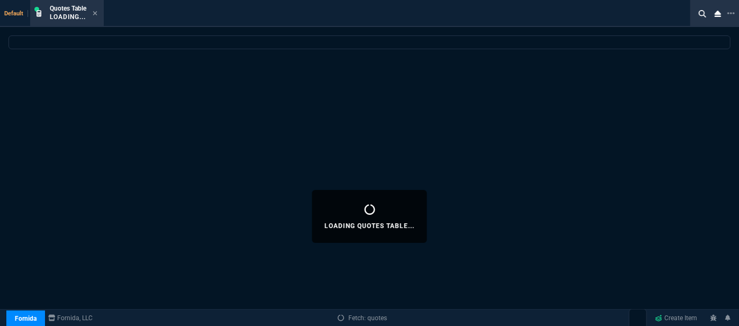
select select
